Goal: Task Accomplishment & Management: Manage account settings

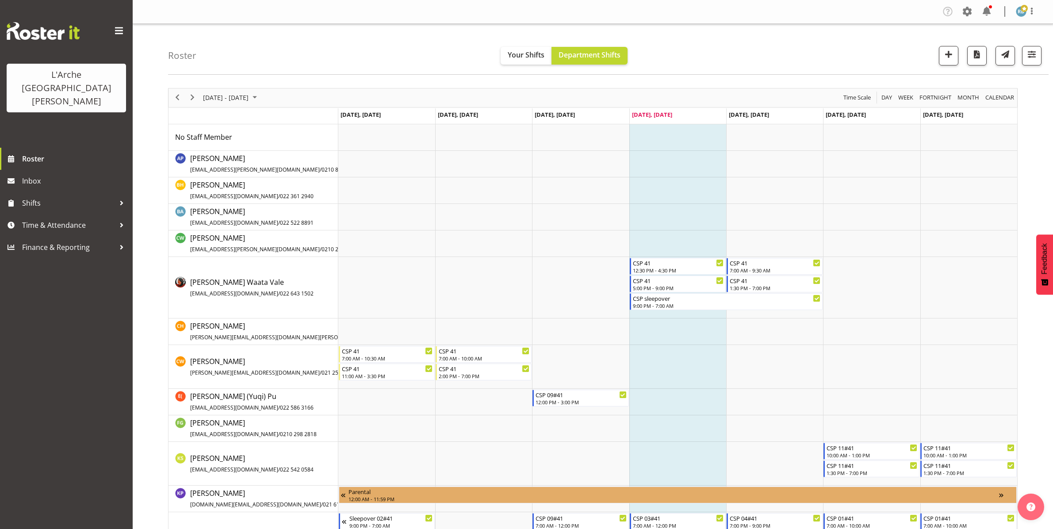
scroll to position [160, 0]
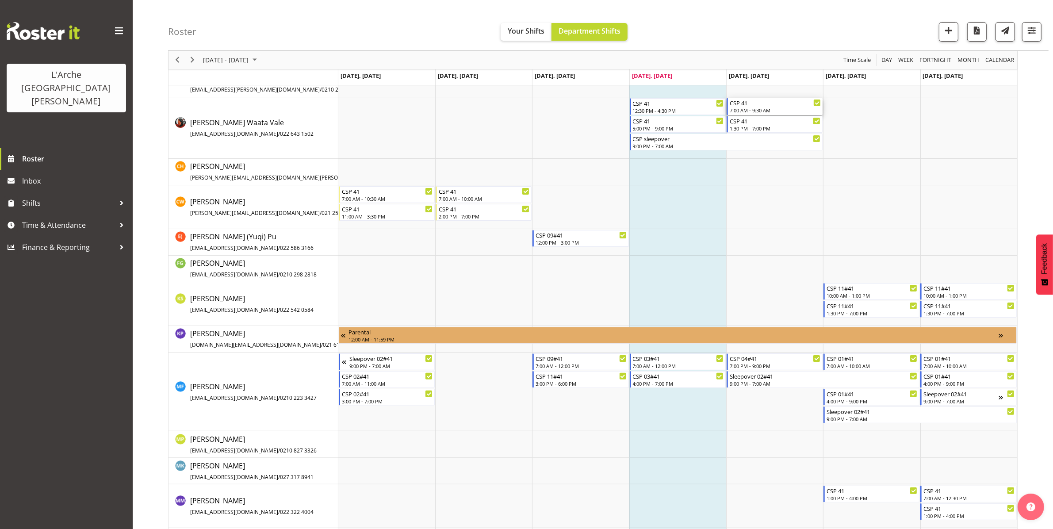
click at [772, 109] on div "7:00 AM - 9:30 AM" at bounding box center [775, 110] width 91 height 7
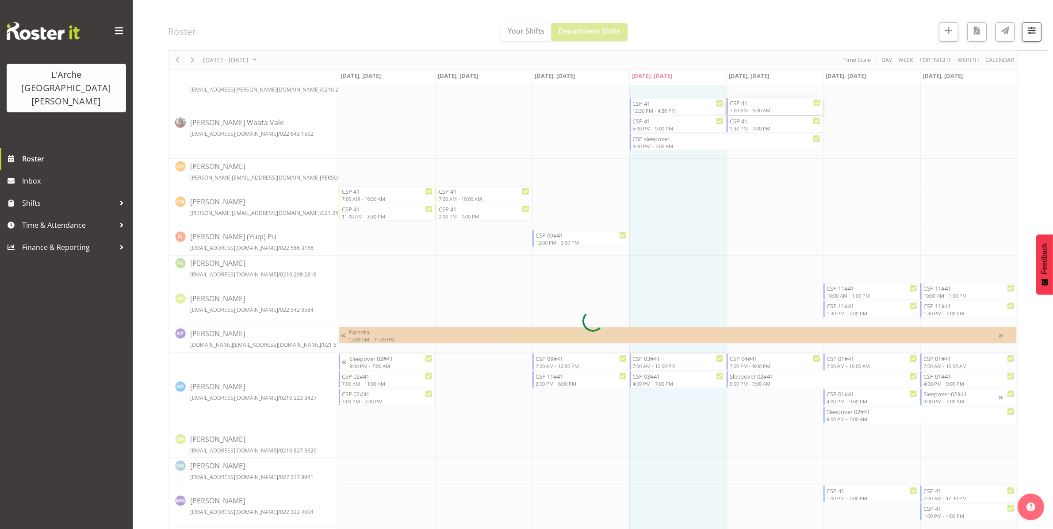
select select
select select "7"
select select "2025"
select select "9"
select select "30"
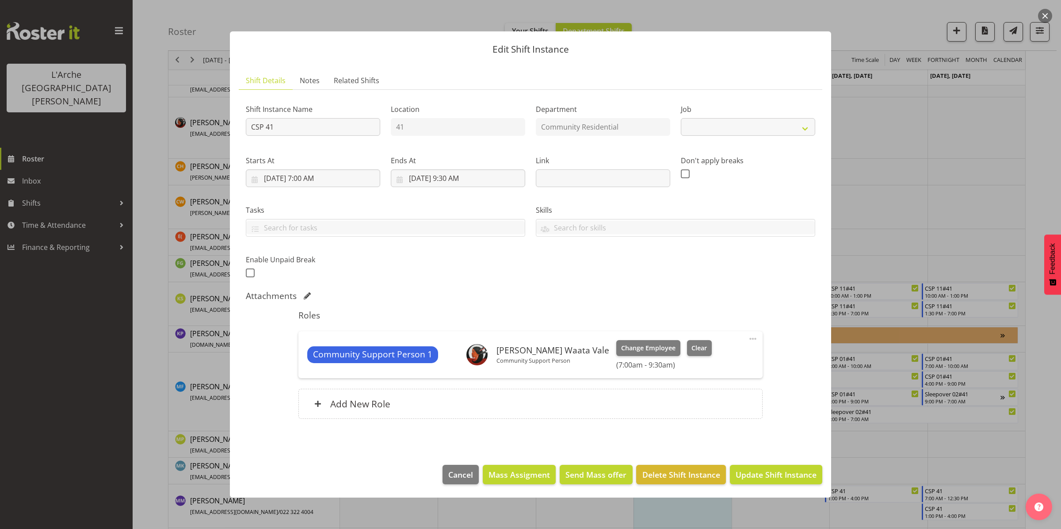
select select "2"
click at [462, 176] on input "[DATE] 9:30 AM" at bounding box center [458, 178] width 134 height 18
drag, startPoint x: 482, startPoint y: 368, endPoint x: 463, endPoint y: 319, distance: 53.0
click at [482, 368] on select "00 01 02 03 04 05 06 07 08 09 10 11 12 13 14 15 16 17 18 19 20 21 22 23 24 25 2…" at bounding box center [481, 366] width 20 height 18
select select "0"
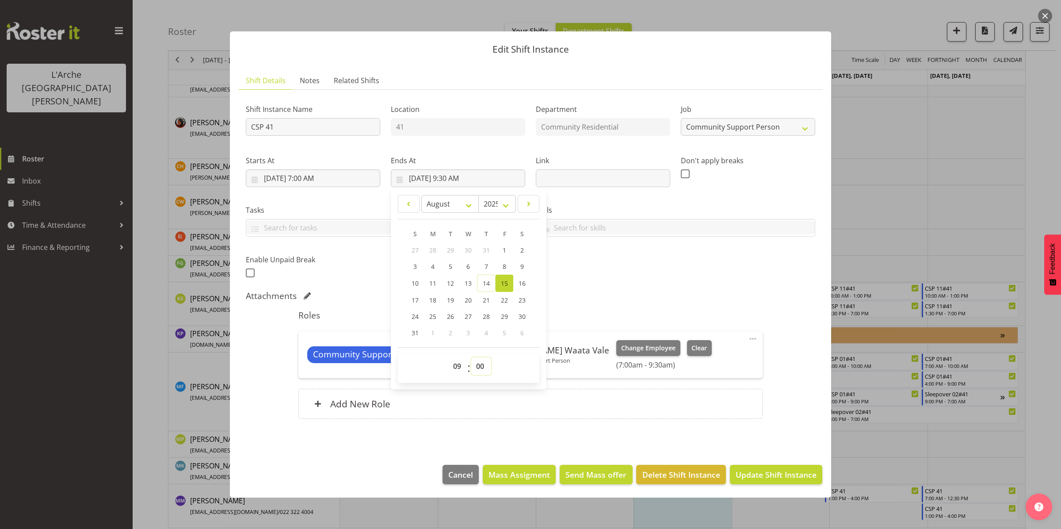
click at [471, 357] on select "00 01 02 03 04 05 06 07 08 09 10 11 12 13 14 15 16 17 18 19 20 21 22 23 24 25 2…" at bounding box center [481, 366] width 20 height 18
type input "[DATE] 9:00 AM"
click at [761, 472] on span "Update Shift Instance" at bounding box center [776, 474] width 81 height 11
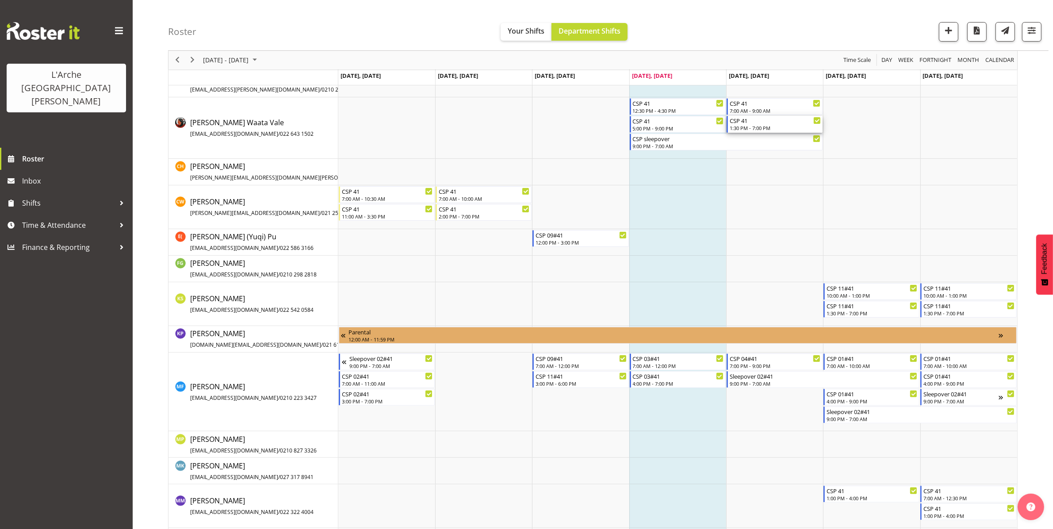
click at [759, 122] on div "CSP 41" at bounding box center [775, 120] width 91 height 9
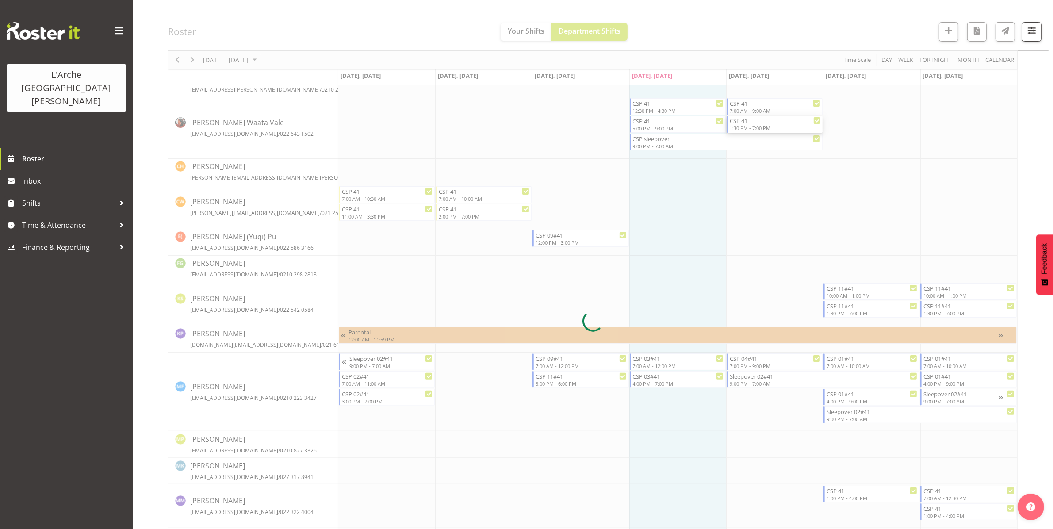
select select
select select "7"
select select "2025"
select select "13"
select select "30"
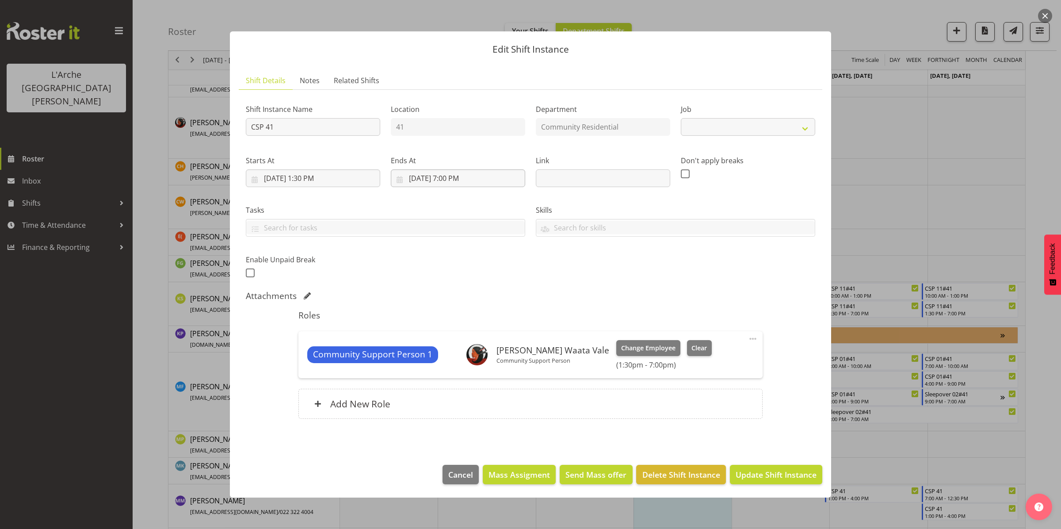
select select "2"
click at [327, 177] on input "[DATE] 1:30 PM" at bounding box center [313, 178] width 134 height 18
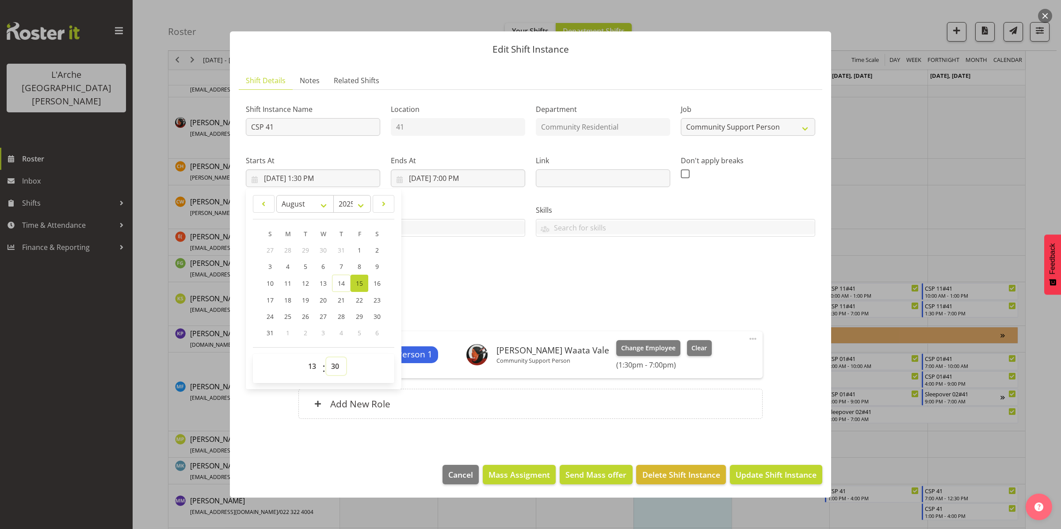
click at [334, 365] on select "00 01 02 03 04 05 06 07 08 09 10 11 12 13 14 15 16 17 18 19 20 21 22 23 24 25 2…" at bounding box center [336, 366] width 20 height 18
select select "0"
click at [326, 357] on select "00 01 02 03 04 05 06 07 08 09 10 11 12 13 14 15 16 17 18 19 20 21 22 23 24 25 2…" at bounding box center [336, 366] width 20 height 18
type input "[DATE] 1:00 PM"
click at [787, 474] on span "Update Shift Instance" at bounding box center [776, 474] width 81 height 11
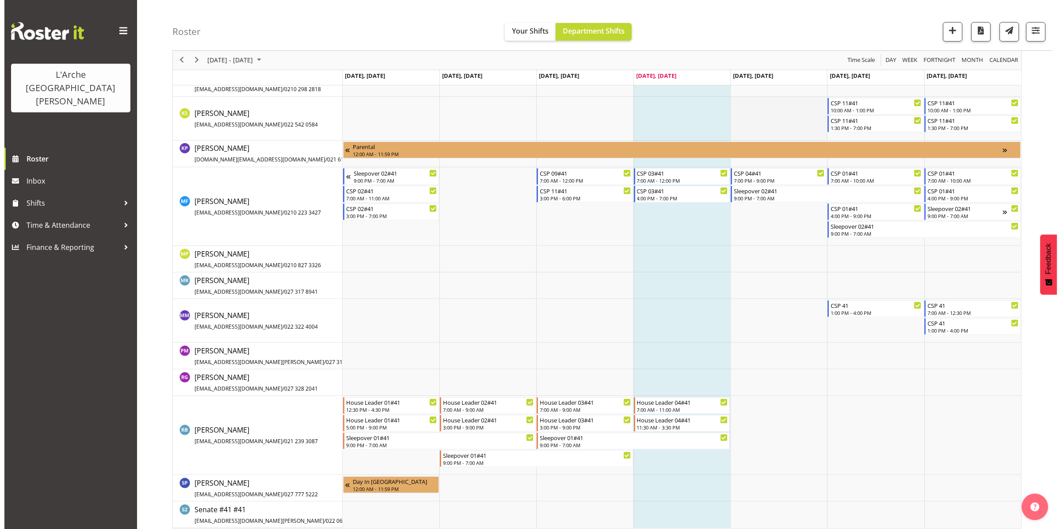
scroll to position [352, 0]
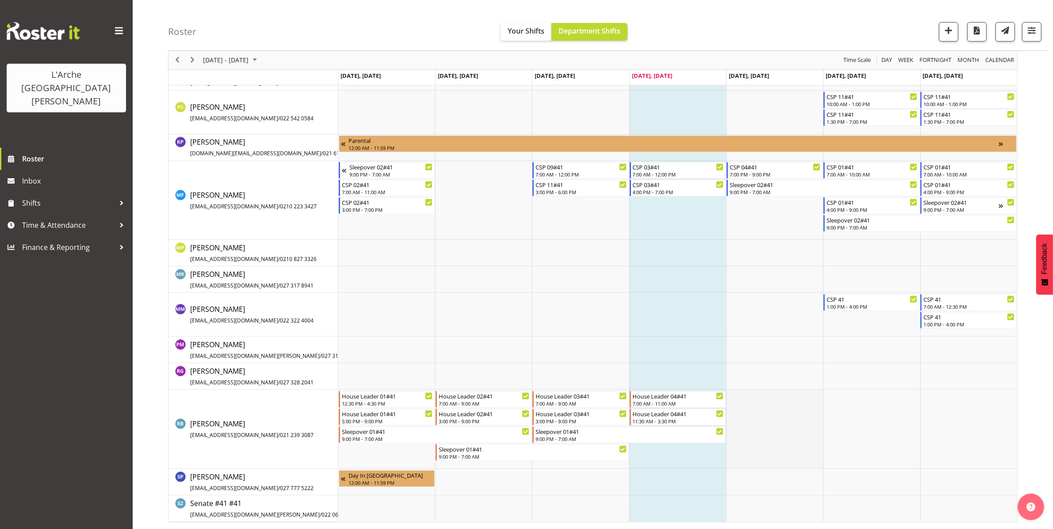
click at [761, 406] on td "Timeline Week of August 14, 2025" at bounding box center [774, 429] width 97 height 79
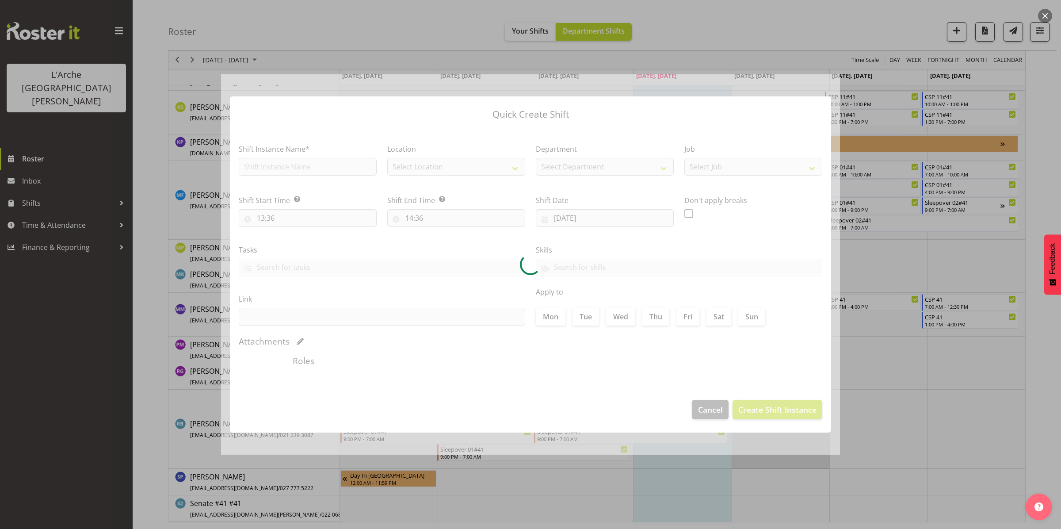
type input "[DATE]"
checkbox input "true"
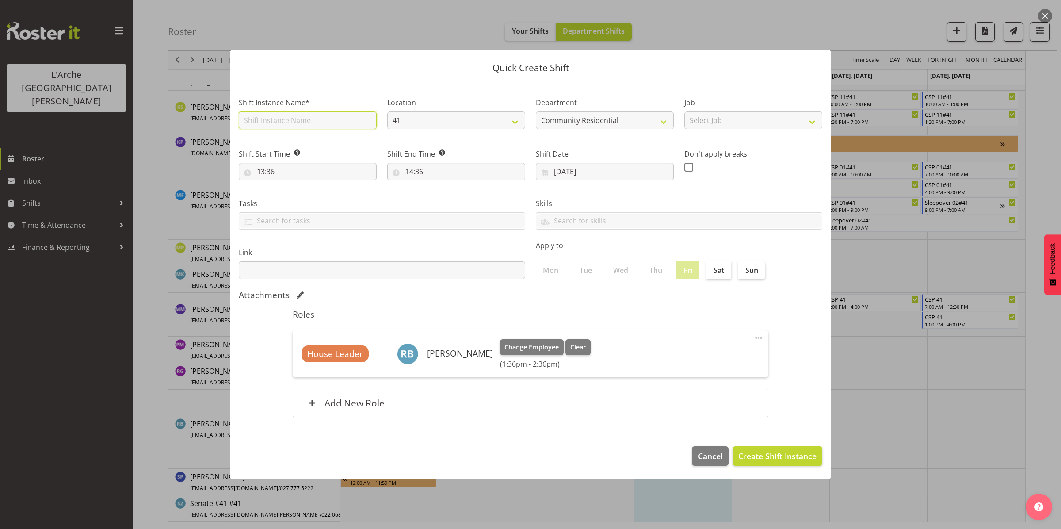
click at [331, 118] on input "text" at bounding box center [308, 120] width 138 height 18
type input "House Leader 02#41"
click at [705, 121] on select "Select Job Accounts Admin Art Coordinator Community Leader Community Support Pe…" at bounding box center [753, 120] width 138 height 18
select select "1"
click at [684, 111] on select "Select Job Accounts Admin Art Coordinator Community Leader Community Support Pe…" at bounding box center [753, 120] width 138 height 18
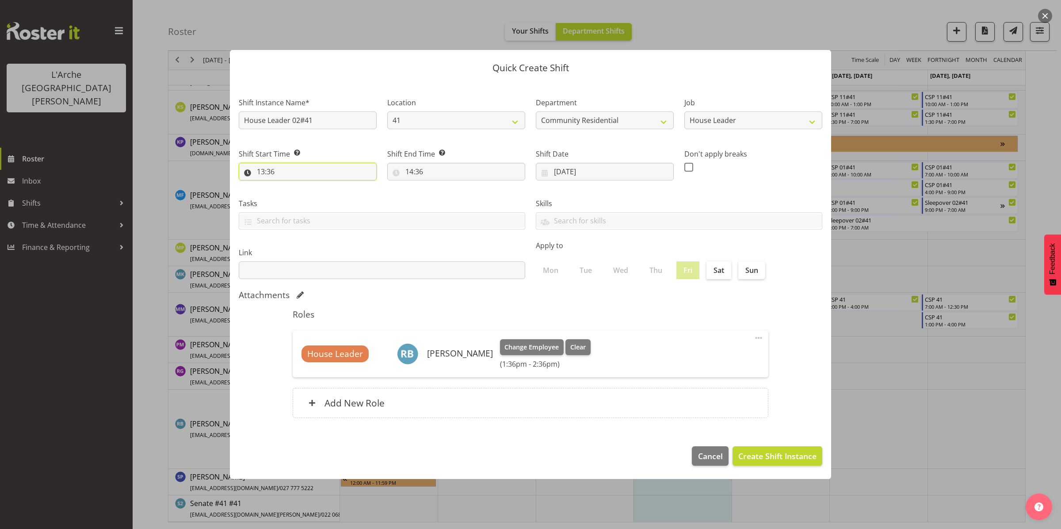
click at [293, 171] on input "13:36" at bounding box center [308, 172] width 138 height 18
click at [303, 198] on select "00 01 02 03 04 05 06 07 08 09 10 11 12 13 14 15 16 17 18 19 20 21 22 23" at bounding box center [299, 195] width 20 height 18
select select "7"
click at [289, 186] on select "00 01 02 03 04 05 06 07 08 09 10 11 12 13 14 15 16 17 18 19 20 21 22 23" at bounding box center [299, 195] width 20 height 18
type input "07:36"
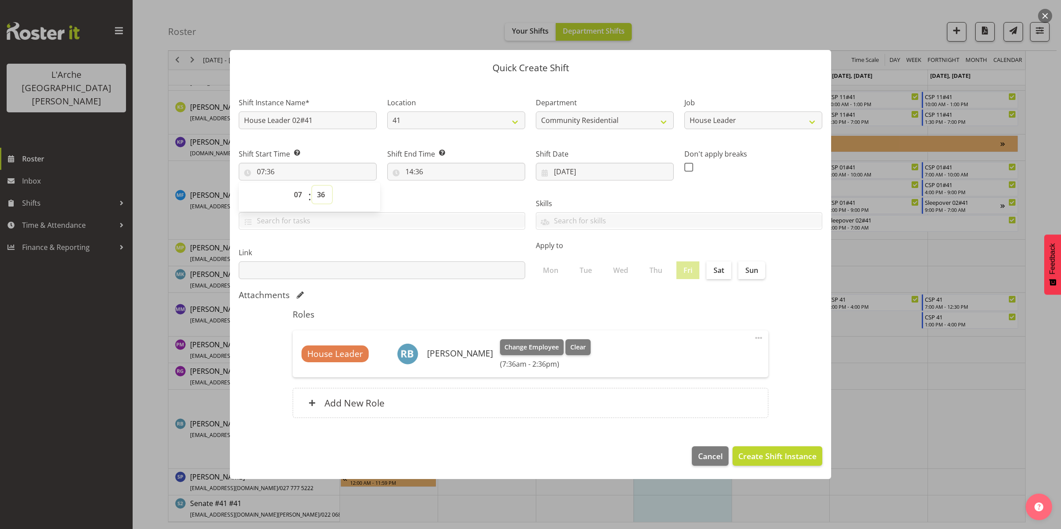
click at [324, 196] on select "00 01 02 03 04 05 06 07 08 09 10 11 12 13 14 15 16 17 18 19 20 21 22 23 24 25 2…" at bounding box center [322, 195] width 20 height 18
select select "0"
click at [312, 186] on select "00 01 02 03 04 05 06 07 08 09 10 11 12 13 14 15 16 17 18 19 20 21 22 23 24 25 2…" at bounding box center [322, 195] width 20 height 18
type input "07:00"
click at [412, 168] on input "14:36" at bounding box center [456, 172] width 138 height 18
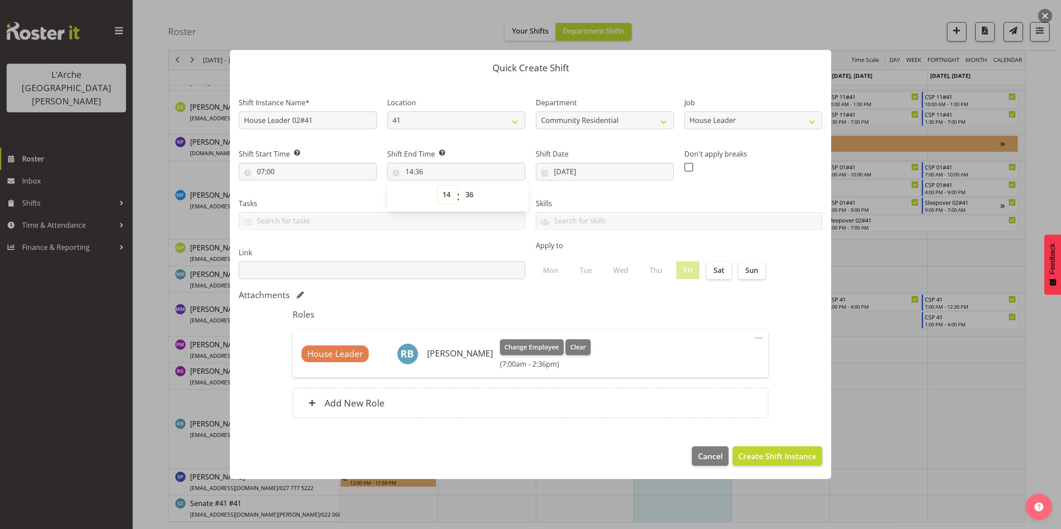
click at [445, 196] on select "00 01 02 03 04 05 06 07 08 09 10 11 12 13 14 15 16 17 18 19 20 21 22 23" at bounding box center [448, 195] width 20 height 18
select select "13"
click at [438, 186] on select "00 01 02 03 04 05 06 07 08 09 10 11 12 13 14 15 16 17 18 19 20 21 22 23" at bounding box center [448, 195] width 20 height 18
type input "13:36"
click at [468, 197] on select "00 01 02 03 04 05 06 07 08 09 10 11 12 13 14 15 16 17 18 19 20 21 22 23 24 25 2…" at bounding box center [471, 195] width 20 height 18
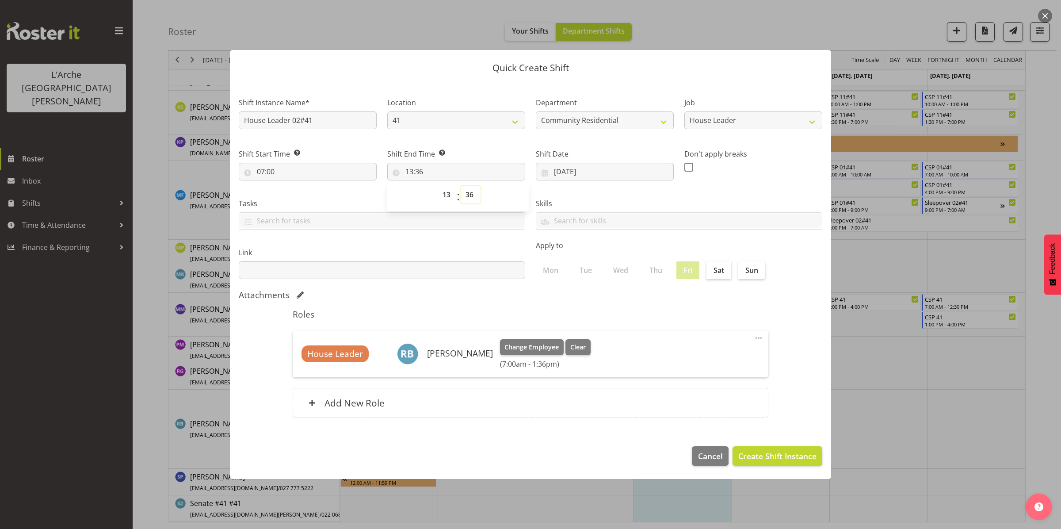
select select "0"
click at [461, 186] on select "00 01 02 03 04 05 06 07 08 09 10 11 12 13 14 15 16 17 18 19 20 21 22 23 24 25 2…" at bounding box center [471, 195] width 20 height 18
type input "13:00"
click at [766, 457] on span "Create Shift Instance" at bounding box center [777, 455] width 78 height 11
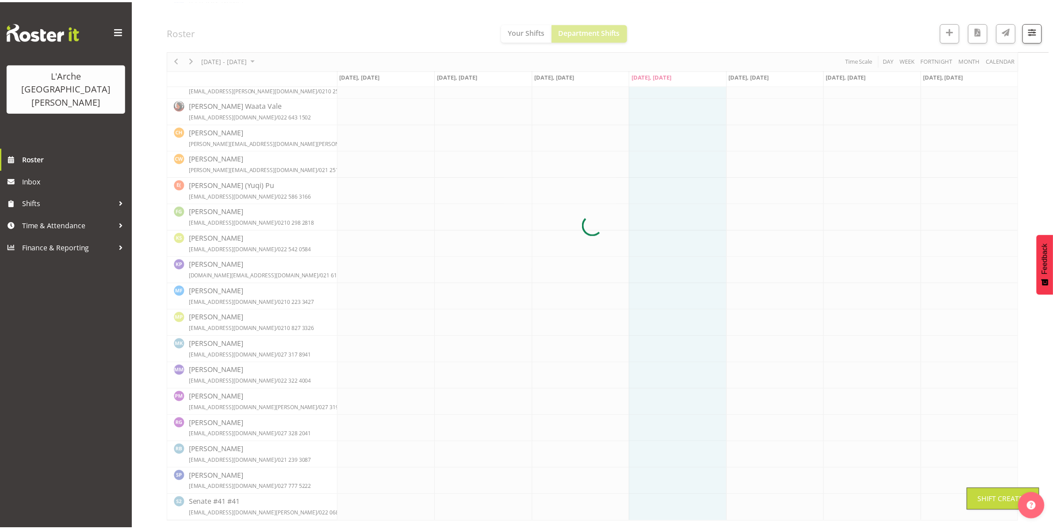
scroll to position [160, 0]
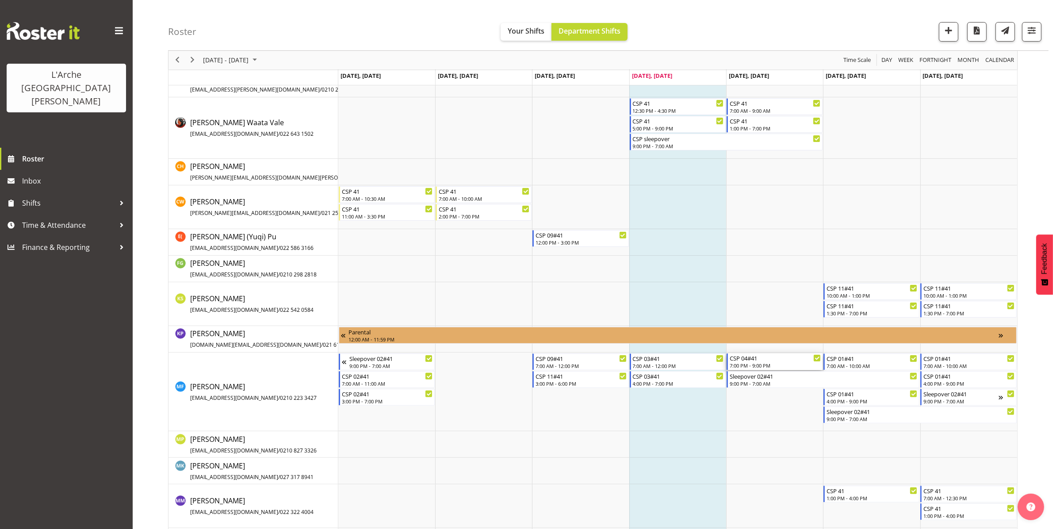
click at [763, 359] on div "CSP 04#41" at bounding box center [775, 357] width 91 height 9
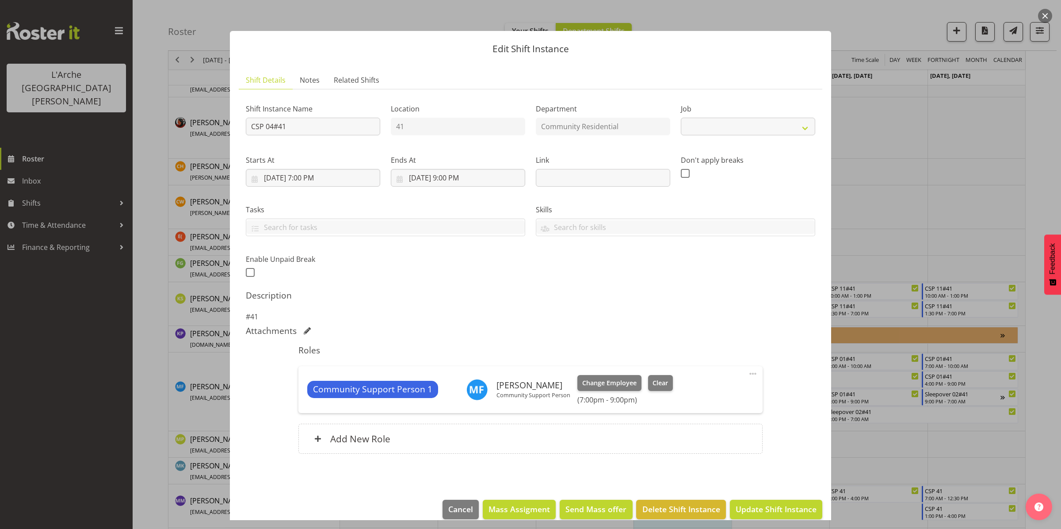
select select "2"
click at [666, 506] on span "Delete Shift Instance" at bounding box center [681, 508] width 78 height 11
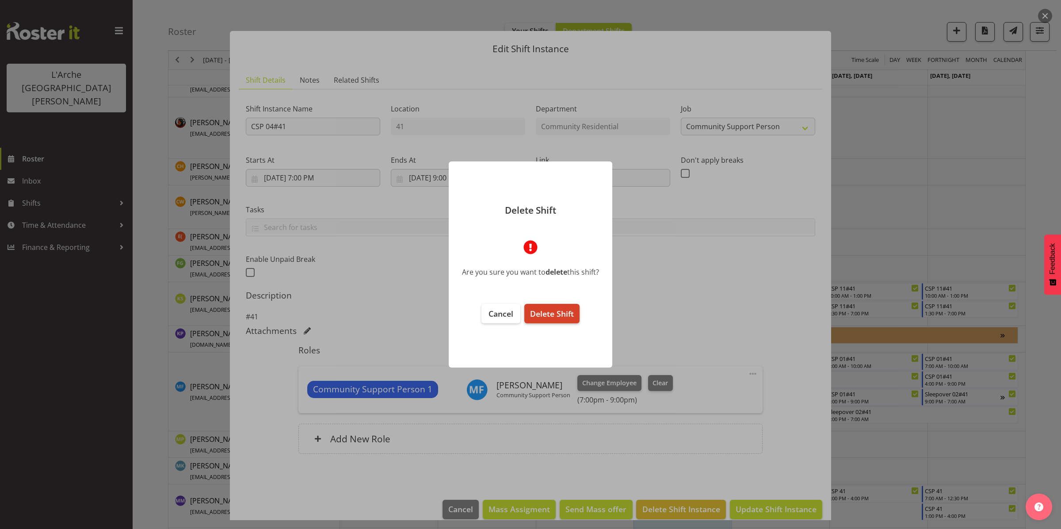
click at [569, 314] on span "Delete Shift" at bounding box center [552, 313] width 44 height 11
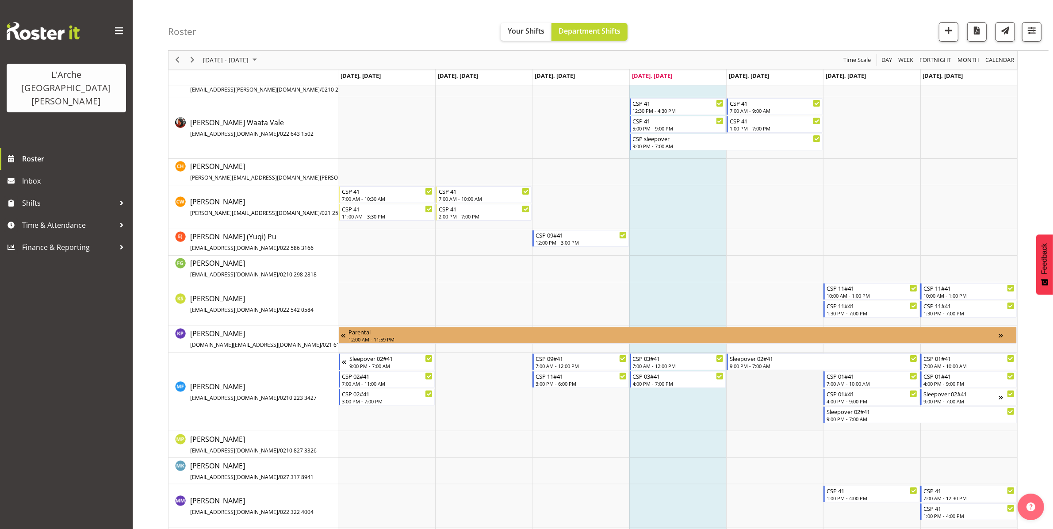
click at [762, 395] on td "Timeline Week of August 14, 2025" at bounding box center [774, 391] width 97 height 79
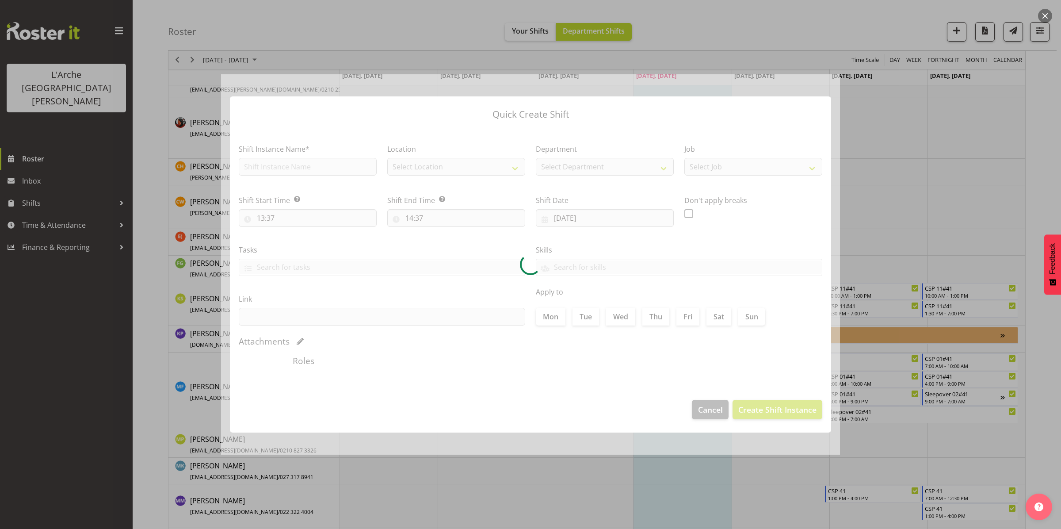
type input "[DATE]"
checkbox input "true"
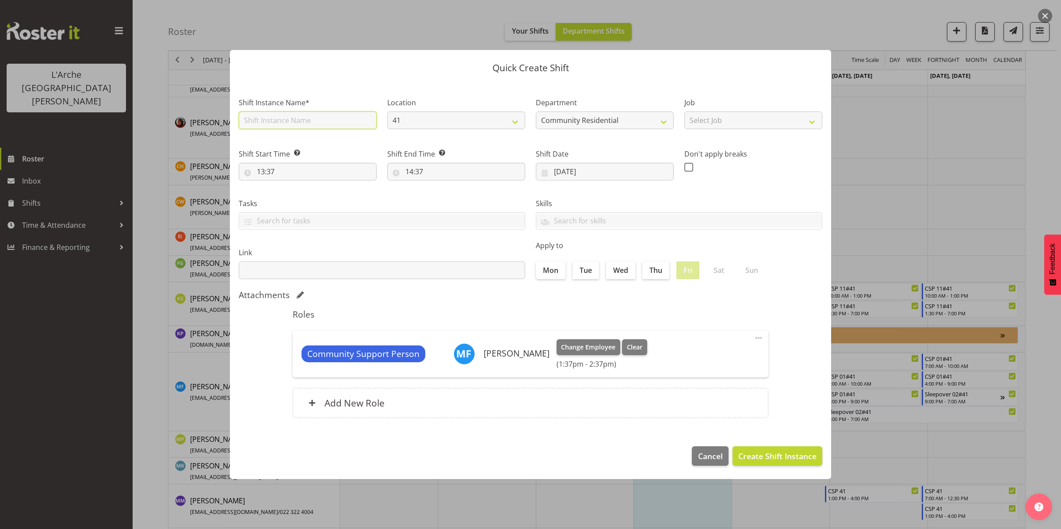
click at [287, 116] on input "text" at bounding box center [308, 120] width 138 height 18
type input "CSP 11#41"
click at [724, 123] on select "Select Job Accounts Admin Art Coordinator Community Leader Community Support Pe…" at bounding box center [753, 120] width 138 height 18
select select "2"
click at [684, 111] on select "Select Job Accounts Admin Art Coordinator Community Leader Community Support Pe…" at bounding box center [753, 120] width 138 height 18
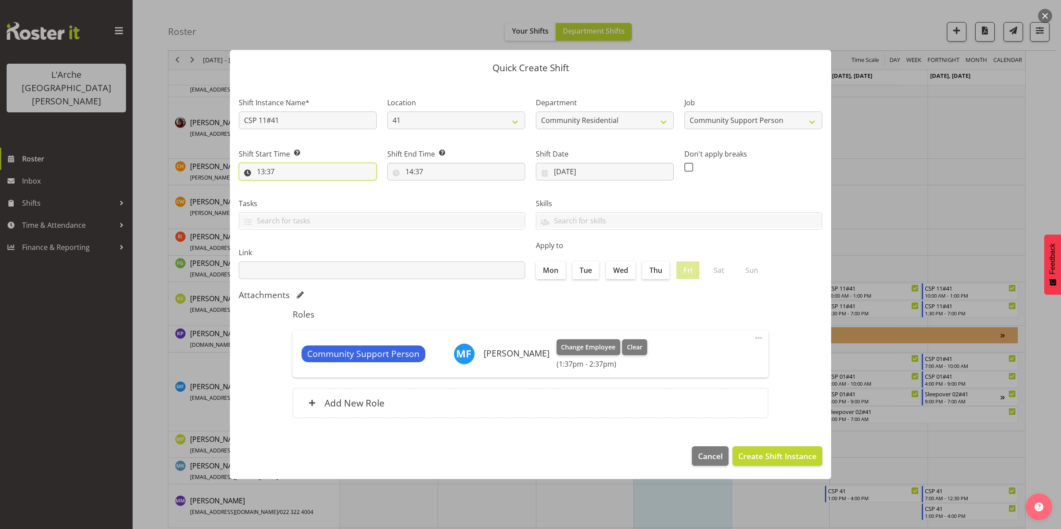
click at [315, 166] on input "13:37" at bounding box center [308, 172] width 138 height 18
click at [299, 193] on select "00 01 02 03 04 05 06 07 08 09 10 11 12 13 14 15 16 17 18 19 20 21 22 23" at bounding box center [299, 195] width 20 height 18
select select "19"
click at [289, 186] on select "00 01 02 03 04 05 06 07 08 09 10 11 12 13 14 15 16 17 18 19 20 21 22 23" at bounding box center [299, 195] width 20 height 18
type input "19:37"
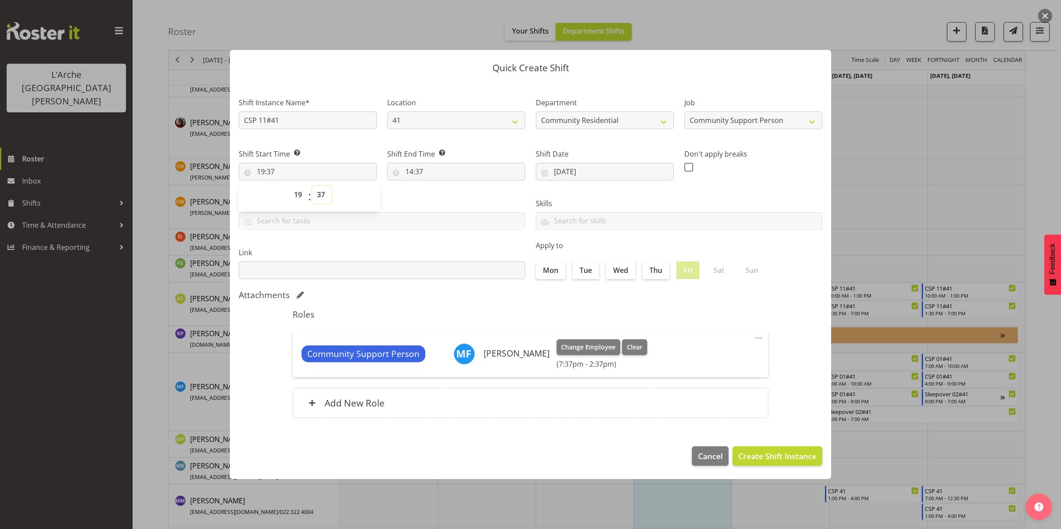
click at [325, 197] on select "00 01 02 03 04 05 06 07 08 09 10 11 12 13 14 15 16 17 18 19 20 21 22 23 24 25 2…" at bounding box center [322, 195] width 20 height 18
select select "0"
click at [312, 186] on select "00 01 02 03 04 05 06 07 08 09 10 11 12 13 14 15 16 17 18 19 20 21 22 23 24 25 2…" at bounding box center [322, 195] width 20 height 18
type input "19:00"
click at [413, 164] on input "14:37" at bounding box center [456, 172] width 138 height 18
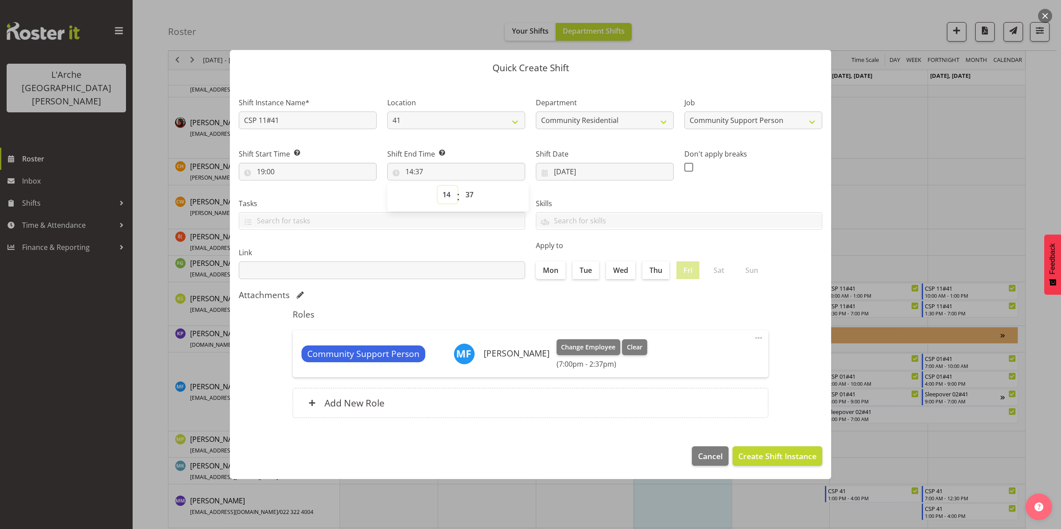
click at [448, 193] on select "00 01 02 03 04 05 06 07 08 09 10 11 12 13 14 15 16 17 18 19 20 21 22 23" at bounding box center [448, 195] width 20 height 18
select select "21"
click at [438, 186] on select "00 01 02 03 04 05 06 07 08 09 10 11 12 13 14 15 16 17 18 19 20 21 22 23" at bounding box center [448, 195] width 20 height 18
type input "21:37"
click at [471, 192] on select "00 01 02 03 04 05 06 07 08 09 10 11 12 13 14 15 16 17 18 19 20 21 22 23 24 25 2…" at bounding box center [471, 195] width 20 height 18
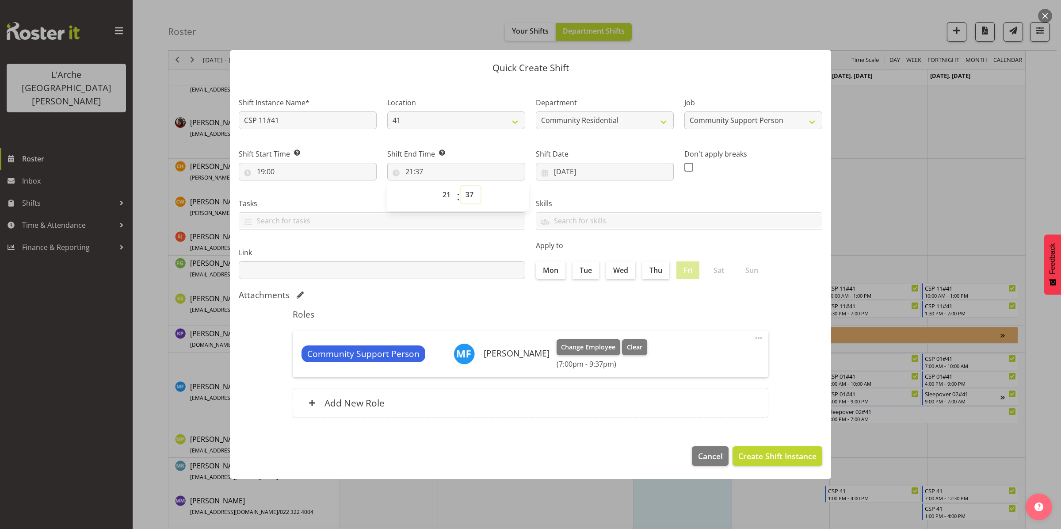
select select "0"
click at [461, 186] on select "00 01 02 03 04 05 06 07 08 09 10 11 12 13 14 15 16 17 18 19 20 21 22 23 24 25 2…" at bounding box center [471, 195] width 20 height 18
type input "21:00"
click at [752, 456] on span "Create Shift Instance" at bounding box center [777, 455] width 78 height 11
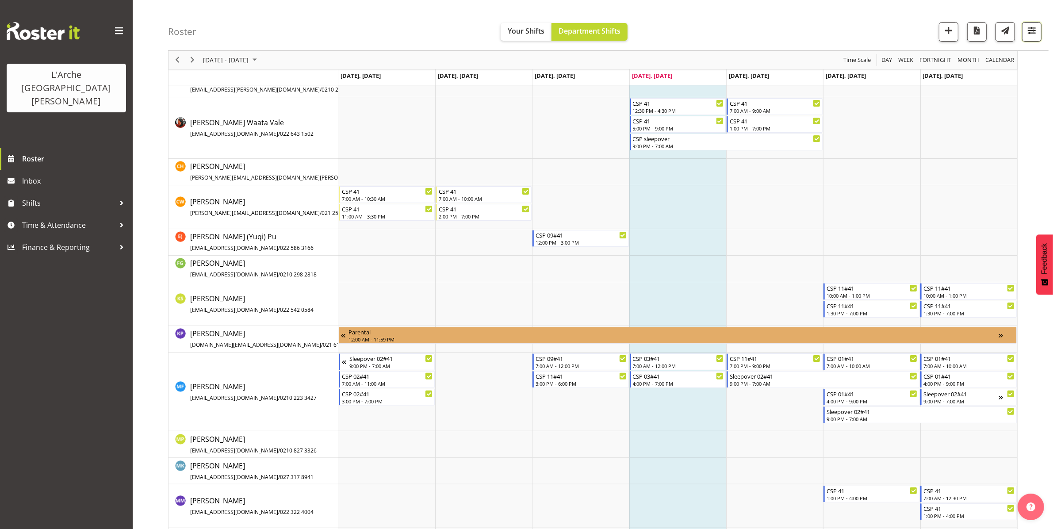
click at [1031, 32] on span "button" at bounding box center [1031, 30] width 11 height 11
click at [985, 56] on span "1 Locations" at bounding box center [975, 59] width 43 height 11
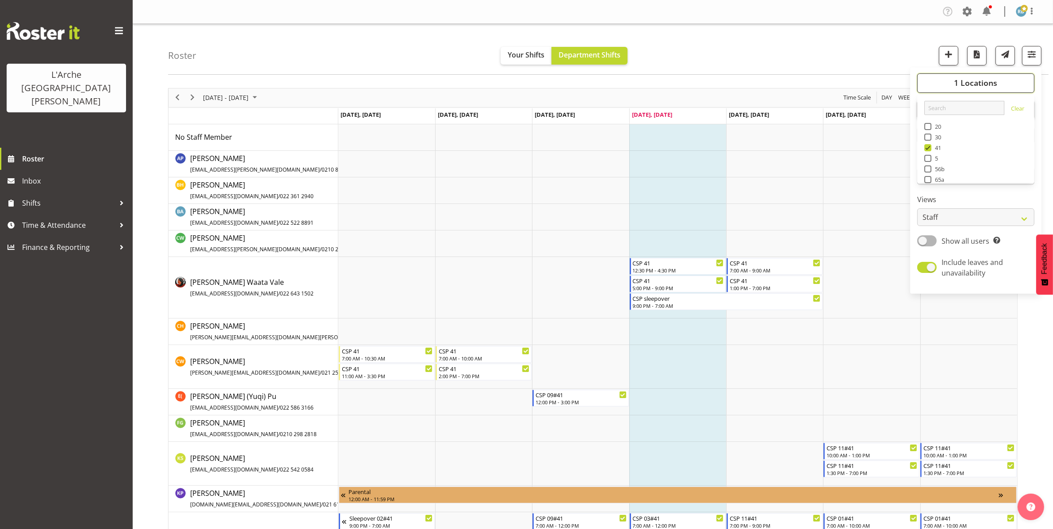
click at [964, 85] on span "1 Locations" at bounding box center [975, 82] width 43 height 11
click at [967, 105] on span "All Departments" at bounding box center [975, 109] width 62 height 11
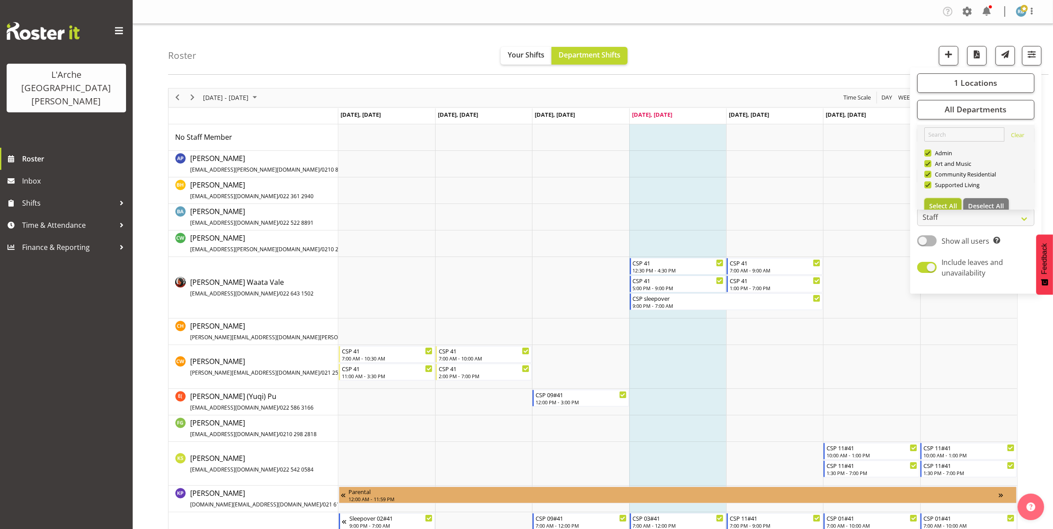
click at [946, 203] on span "Select All" at bounding box center [943, 206] width 28 height 8
click at [940, 82] on button "1 Locations" at bounding box center [975, 82] width 117 height 19
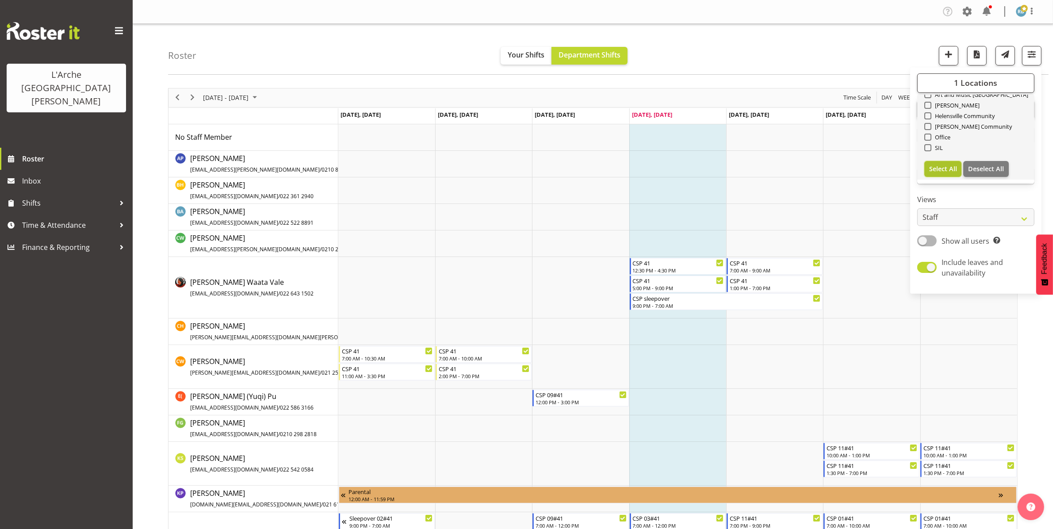
click at [941, 165] on span "Select All" at bounding box center [943, 168] width 28 height 8
checkbox input "true"
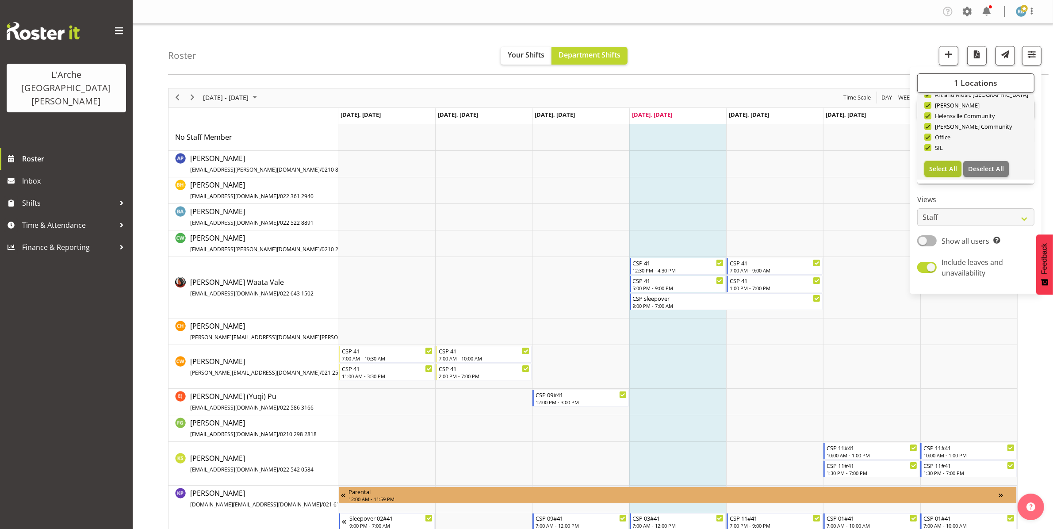
checkbox input "true"
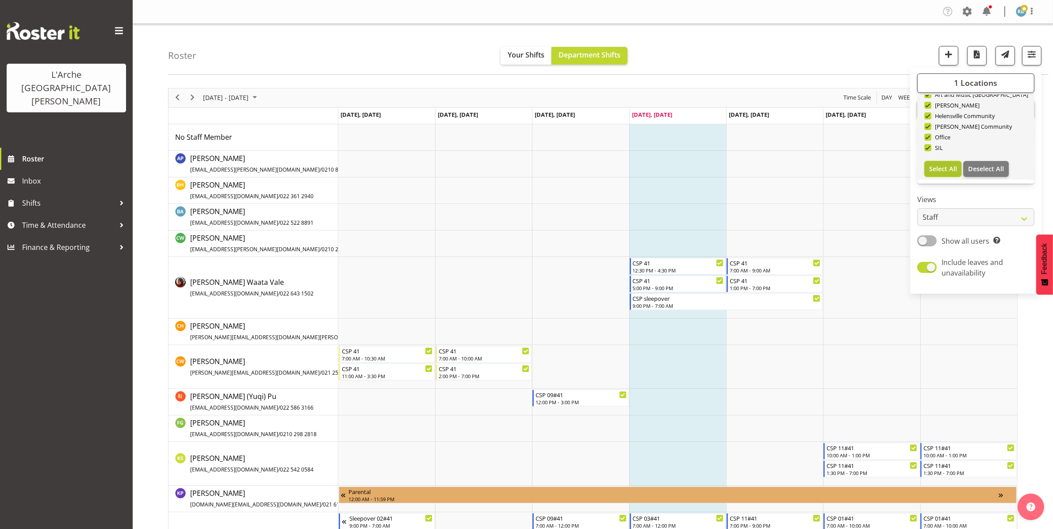
checkbox input "true"
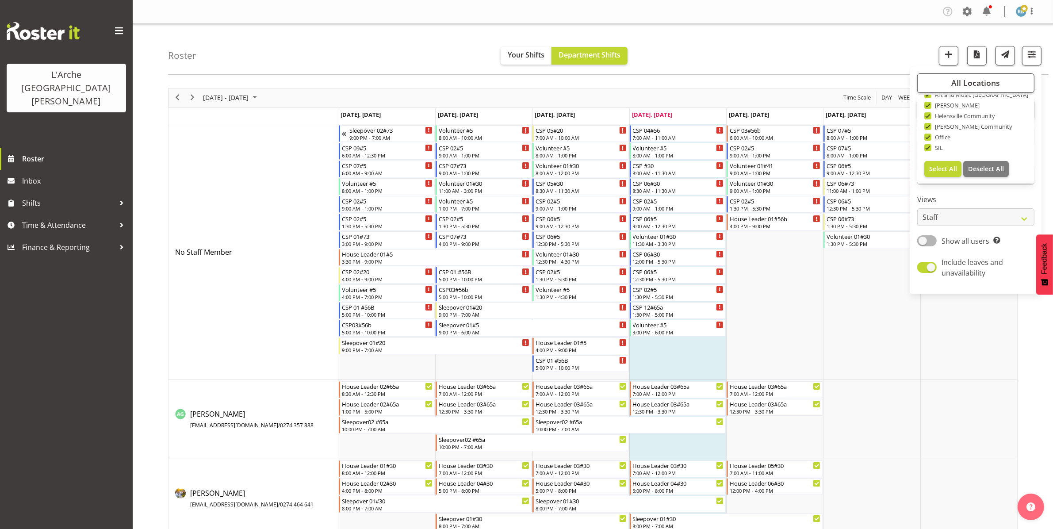
click at [762, 46] on div "Roster Your Shifts Department Shifts All Locations Clear 20 30 41 5 56b 65a 73 …" at bounding box center [608, 49] width 880 height 51
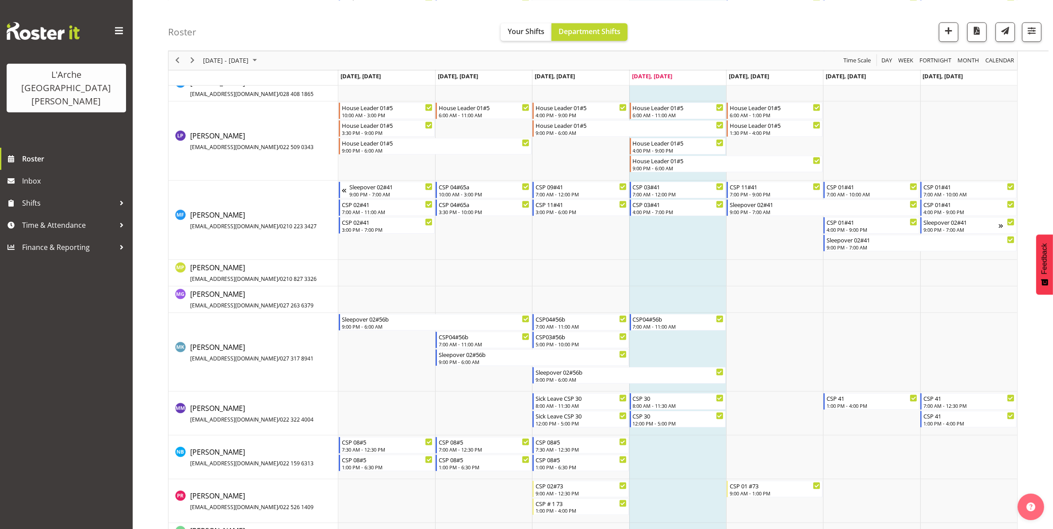
scroll to position [1599, 0]
click at [1029, 29] on span "button" at bounding box center [1031, 30] width 11 height 11
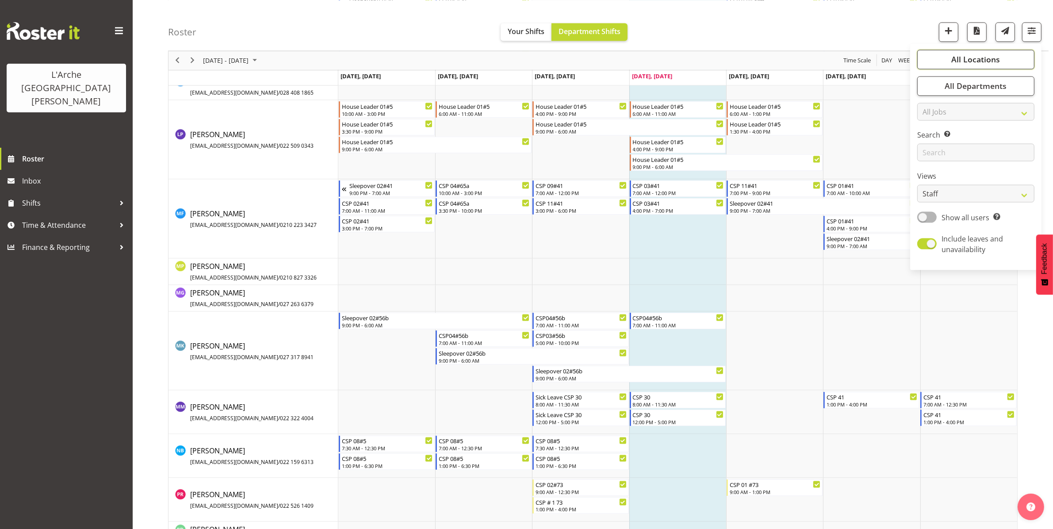
click at [973, 56] on span "All Locations" at bounding box center [975, 59] width 49 height 11
click at [973, 147] on span "Deselect All" at bounding box center [986, 145] width 36 height 8
checkbox input "false"
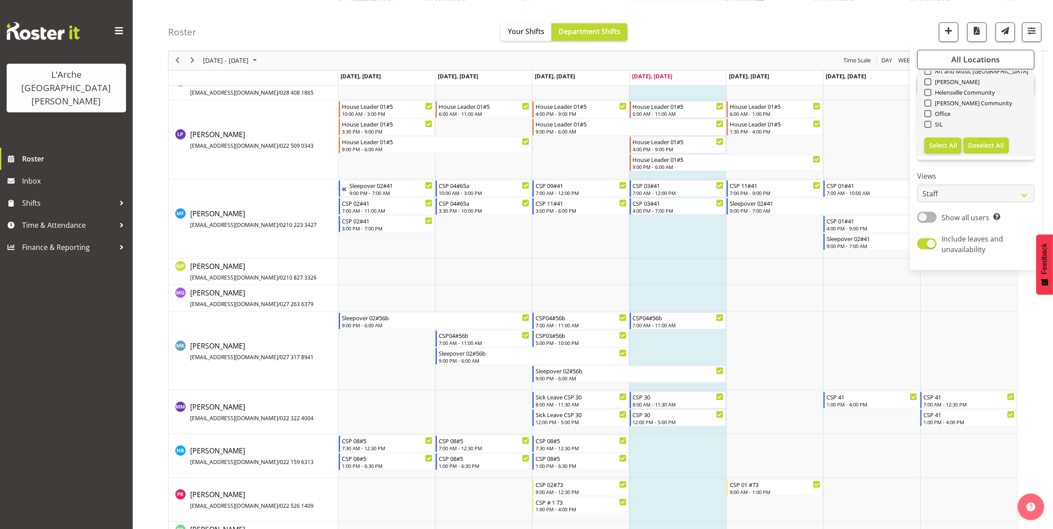
checkbox input "false"
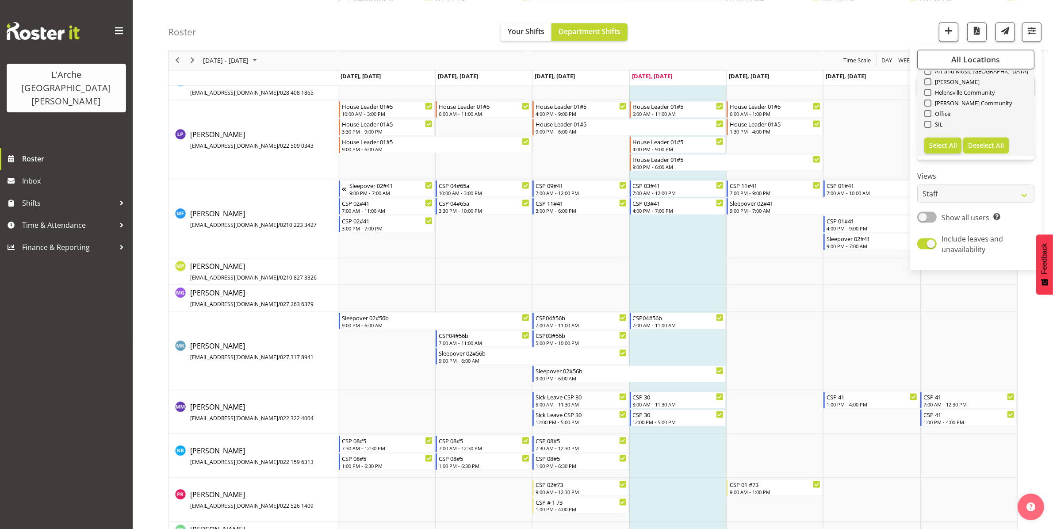
checkbox input "false"
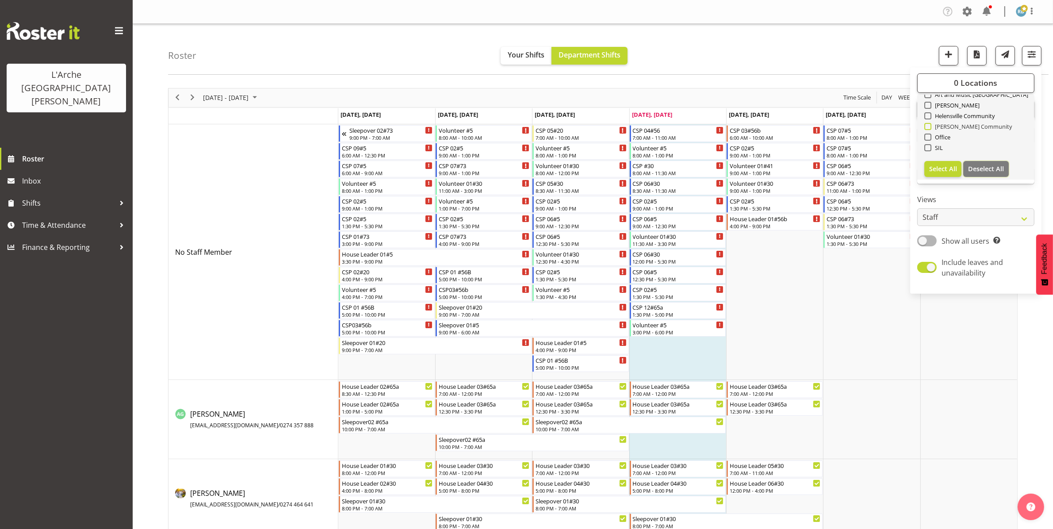
scroll to position [0, 0]
click at [927, 146] on span at bounding box center [927, 147] width 7 height 7
click at [927, 146] on input "41" at bounding box center [927, 148] width 6 height 6
checkbox input "true"
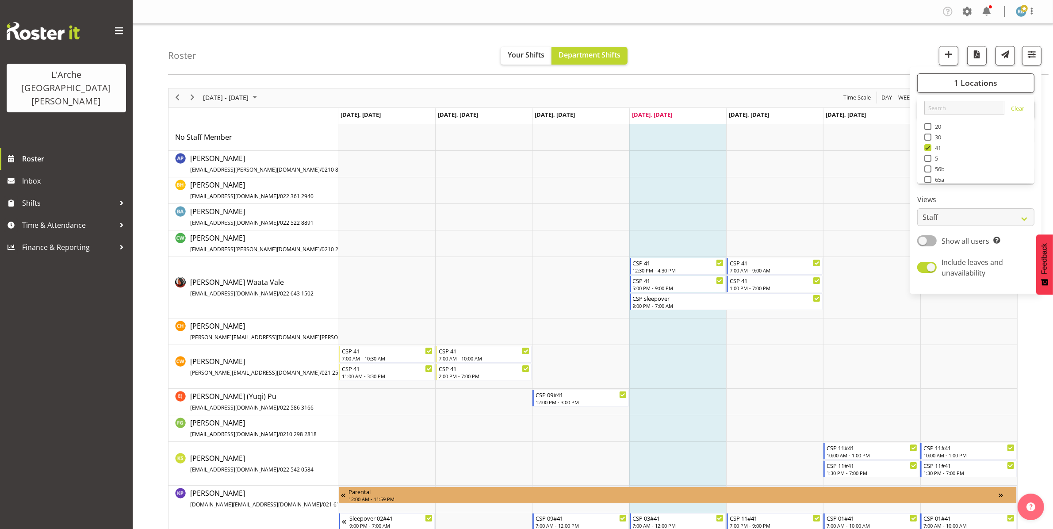
click at [839, 45] on div "Roster Your Shifts Department Shifts 1 Locations Clear 20 30 41 5 56b 65a 73 Ar…" at bounding box center [608, 49] width 880 height 51
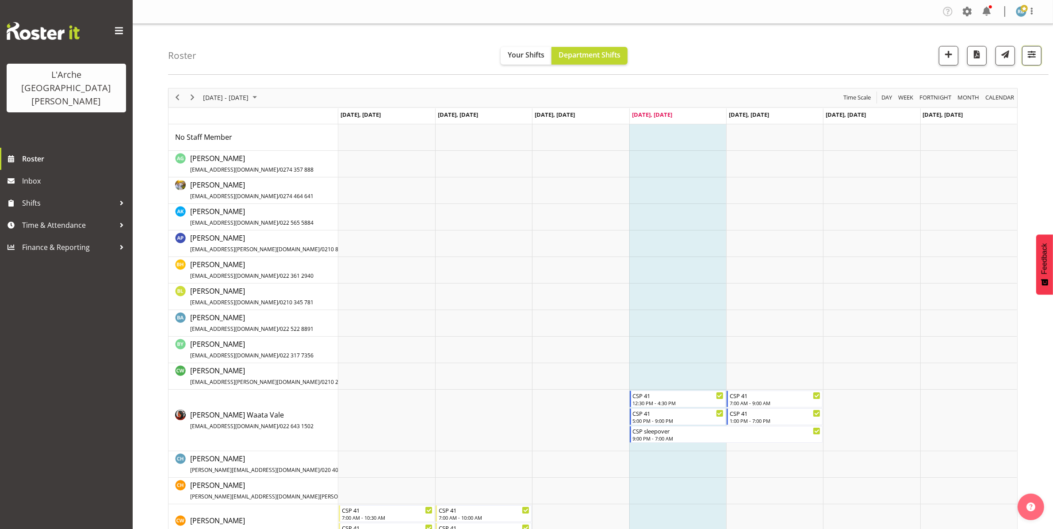
click at [1030, 53] on span "button" at bounding box center [1031, 54] width 11 height 11
click at [929, 244] on span at bounding box center [926, 240] width 19 height 11
click at [923, 244] on input "Show all users Show only rostered employees" at bounding box center [920, 241] width 6 height 6
checkbox input "true"
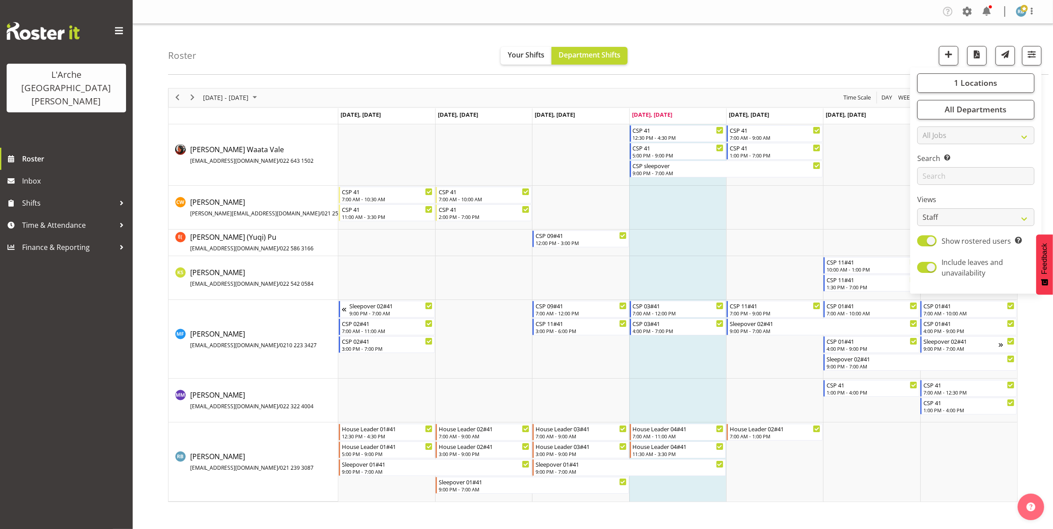
click at [771, 63] on div "Roster Your Shifts Department Shifts 1 Locations Clear 20 30 41 5 56b 65a 73 Ar…" at bounding box center [608, 49] width 880 height 51
click at [754, 399] on td "Timeline Week of August 14, 2025" at bounding box center [774, 400] width 97 height 44
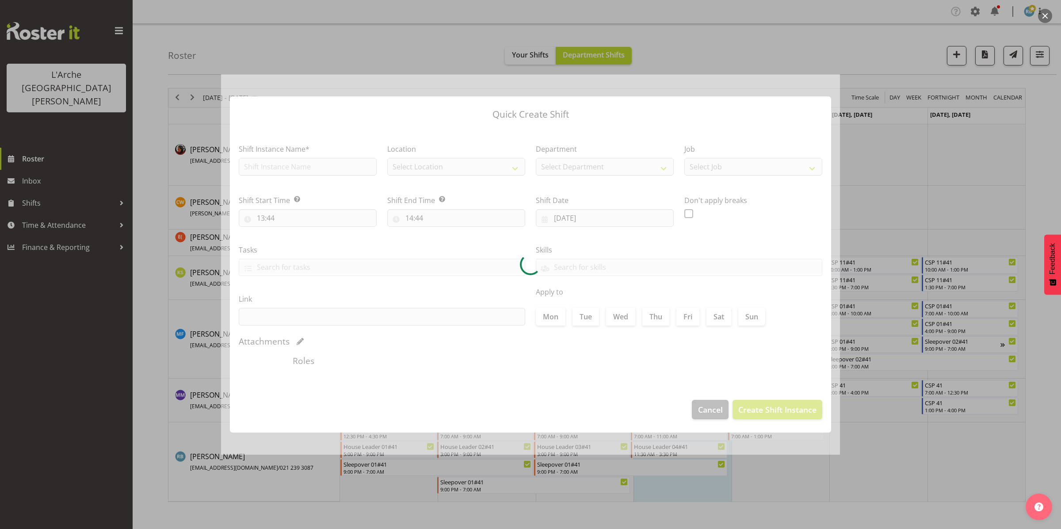
type input "[DATE]"
checkbox input "true"
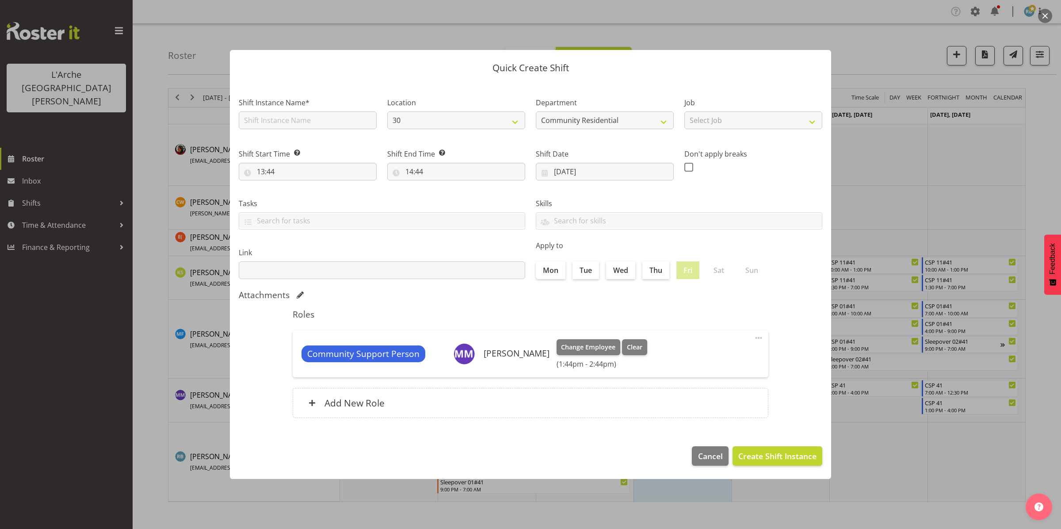
click at [898, 450] on div at bounding box center [530, 264] width 1061 height 529
